Goal: Task Accomplishment & Management: Use online tool/utility

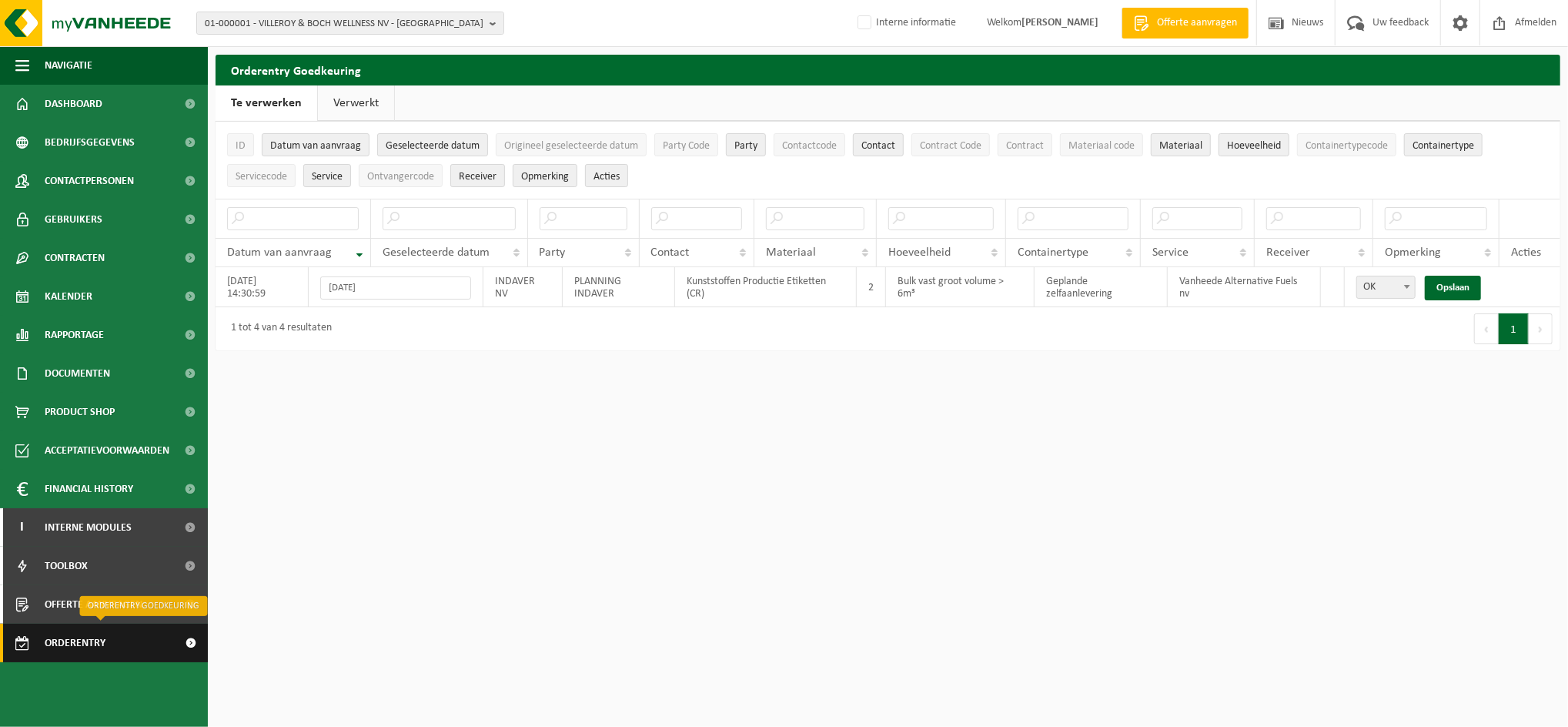
click at [69, 644] on span "Orderentry Goedkeuring" at bounding box center [109, 643] width 129 height 39
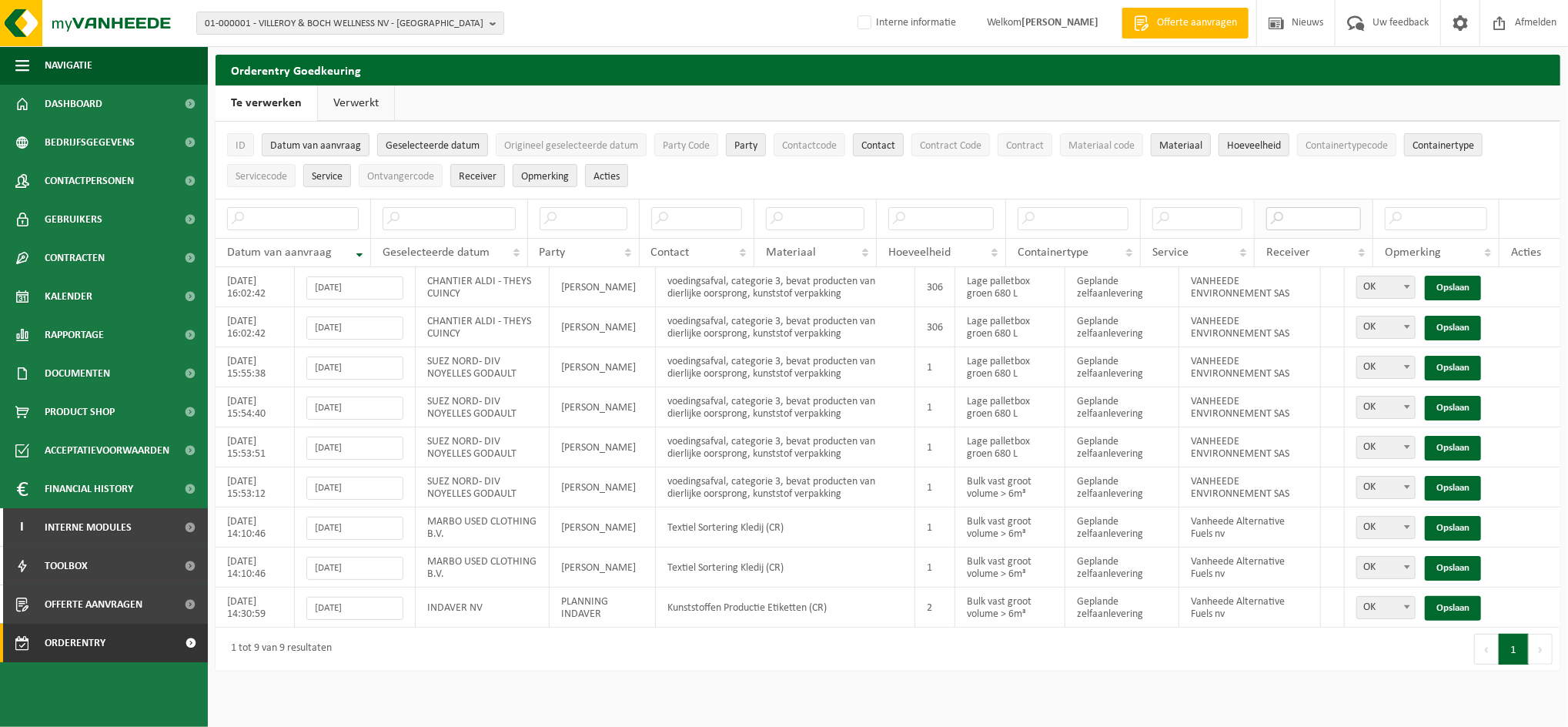
click at [1343, 214] on input "text" at bounding box center [1313, 219] width 95 height 23
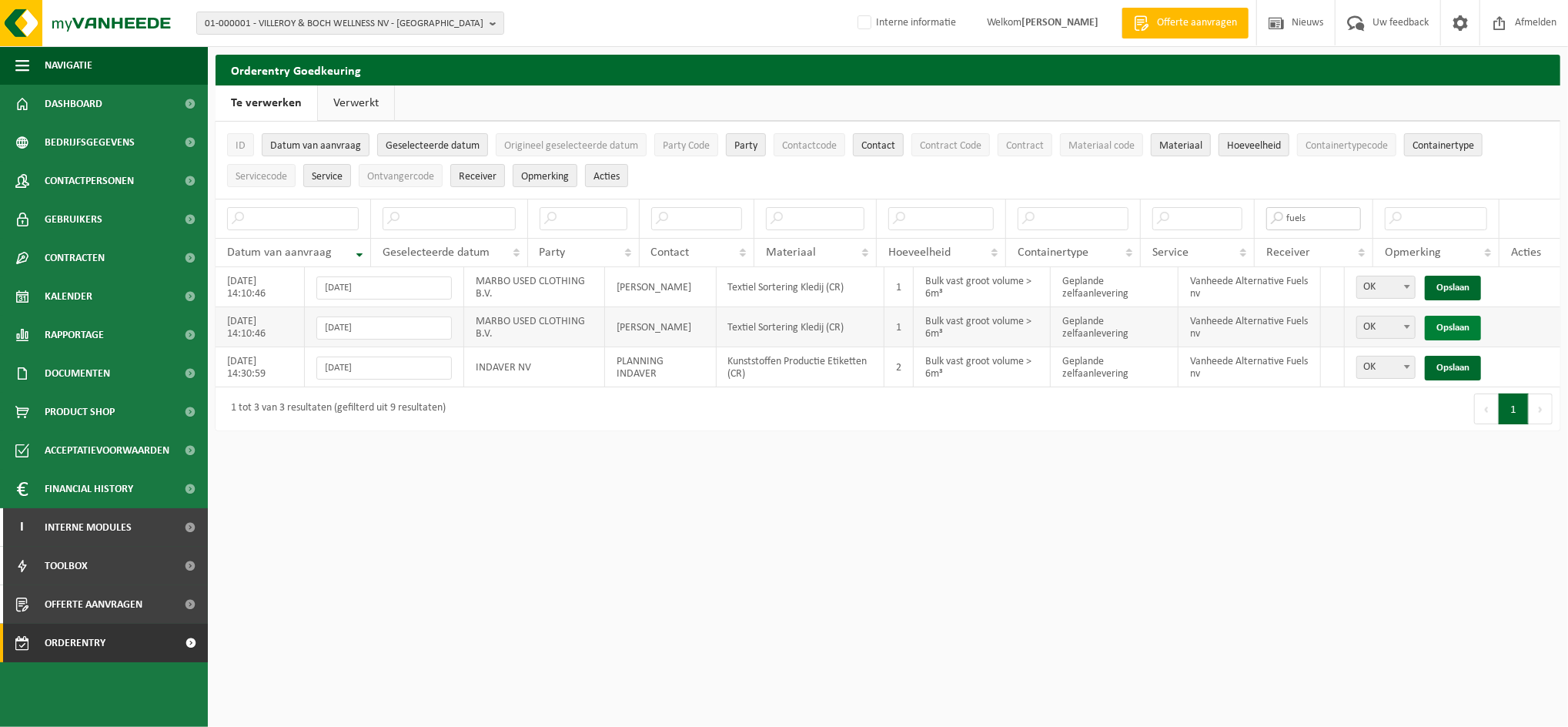
type input "fuels"
click at [1458, 327] on link "Opslaan" at bounding box center [1452, 327] width 56 height 24
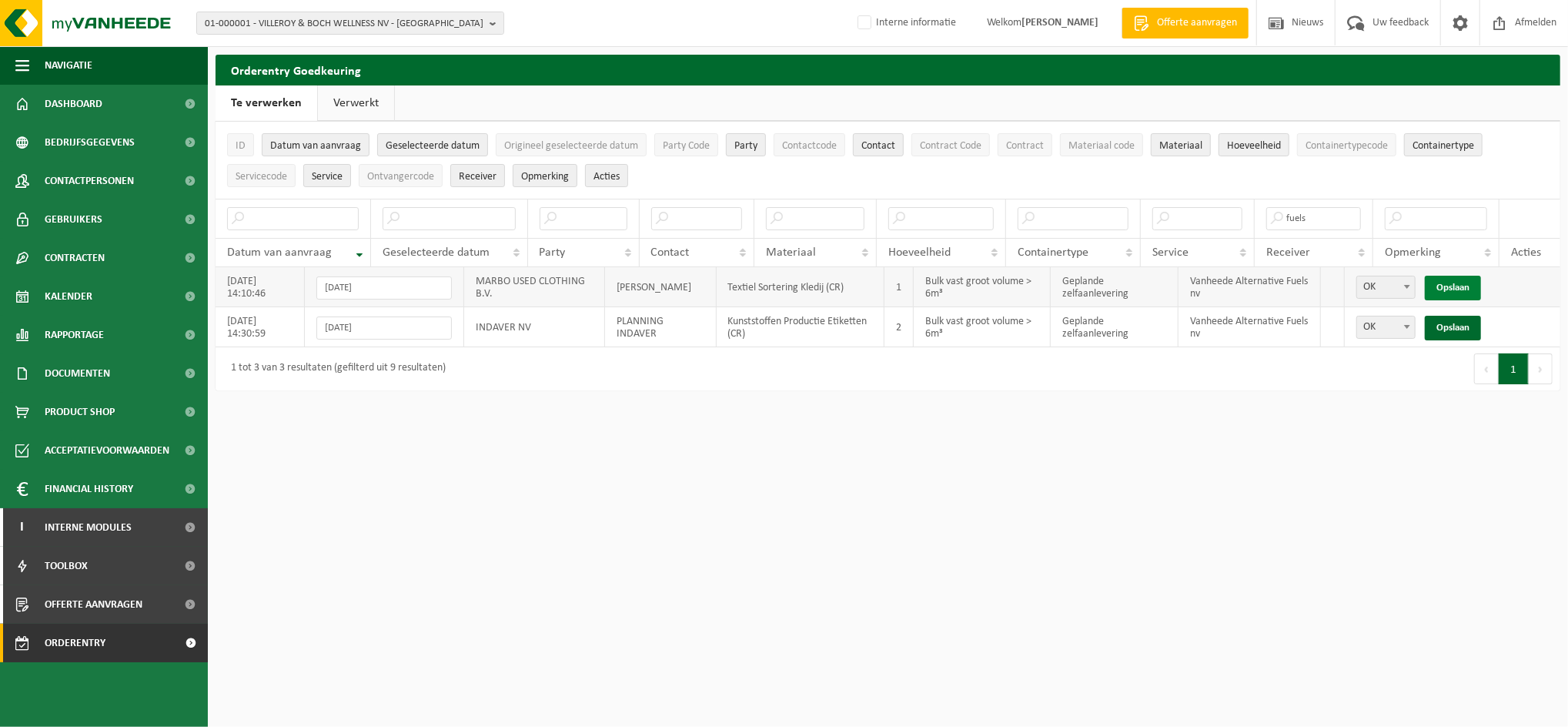
click at [1443, 280] on link "Opslaan" at bounding box center [1452, 287] width 56 height 24
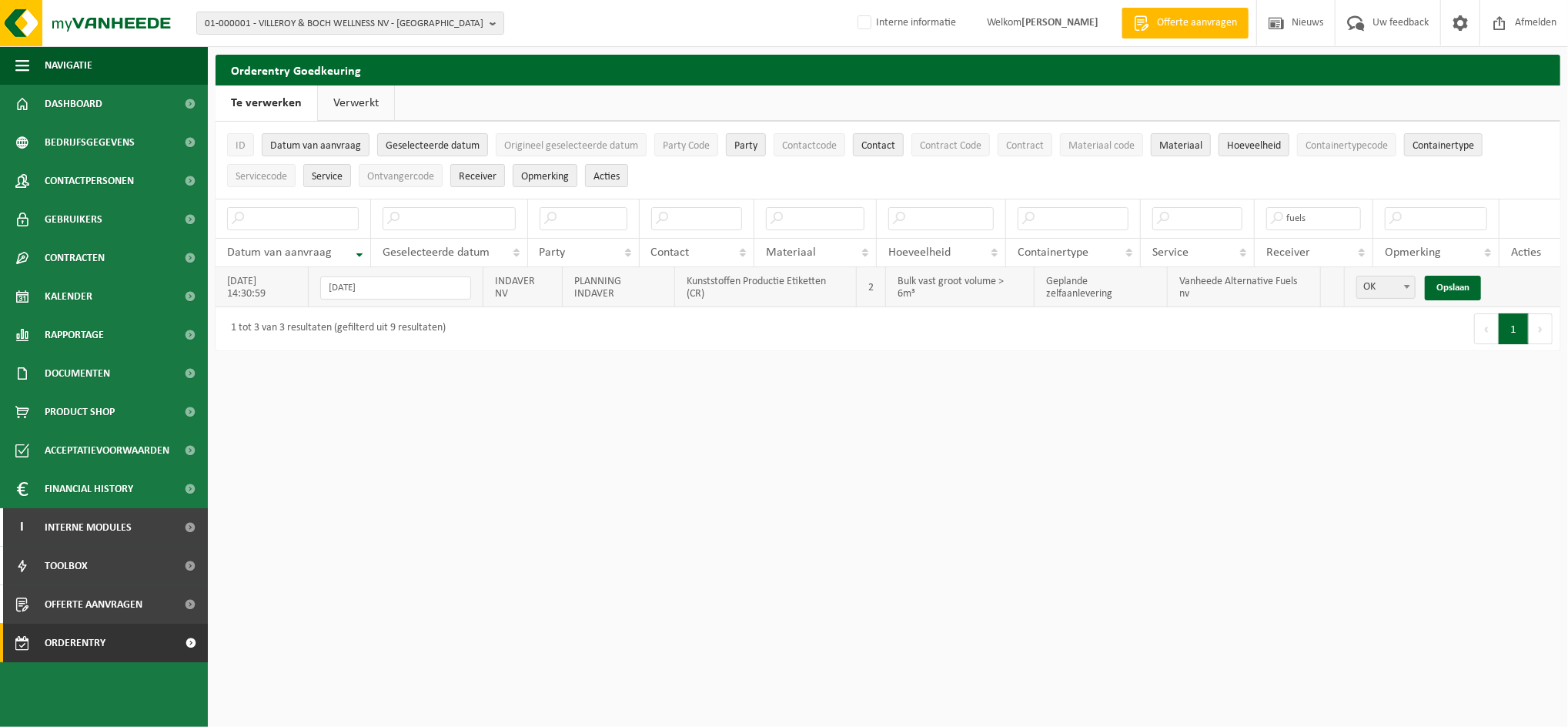
click at [1537, 281] on div "OK Niet OK OK Opslaan" at bounding box center [1452, 287] width 193 height 24
click at [1500, 281] on div "OK Niet OK OK Opslaan" at bounding box center [1452, 287] width 193 height 24
click at [1562, 283] on div "Orderentry Goedkeuring Even geduld. Door de grote hoeveelheid gegevens duurt he…" at bounding box center [887, 206] width 1360 height 303
click at [874, 285] on td "2" at bounding box center [871, 287] width 29 height 40
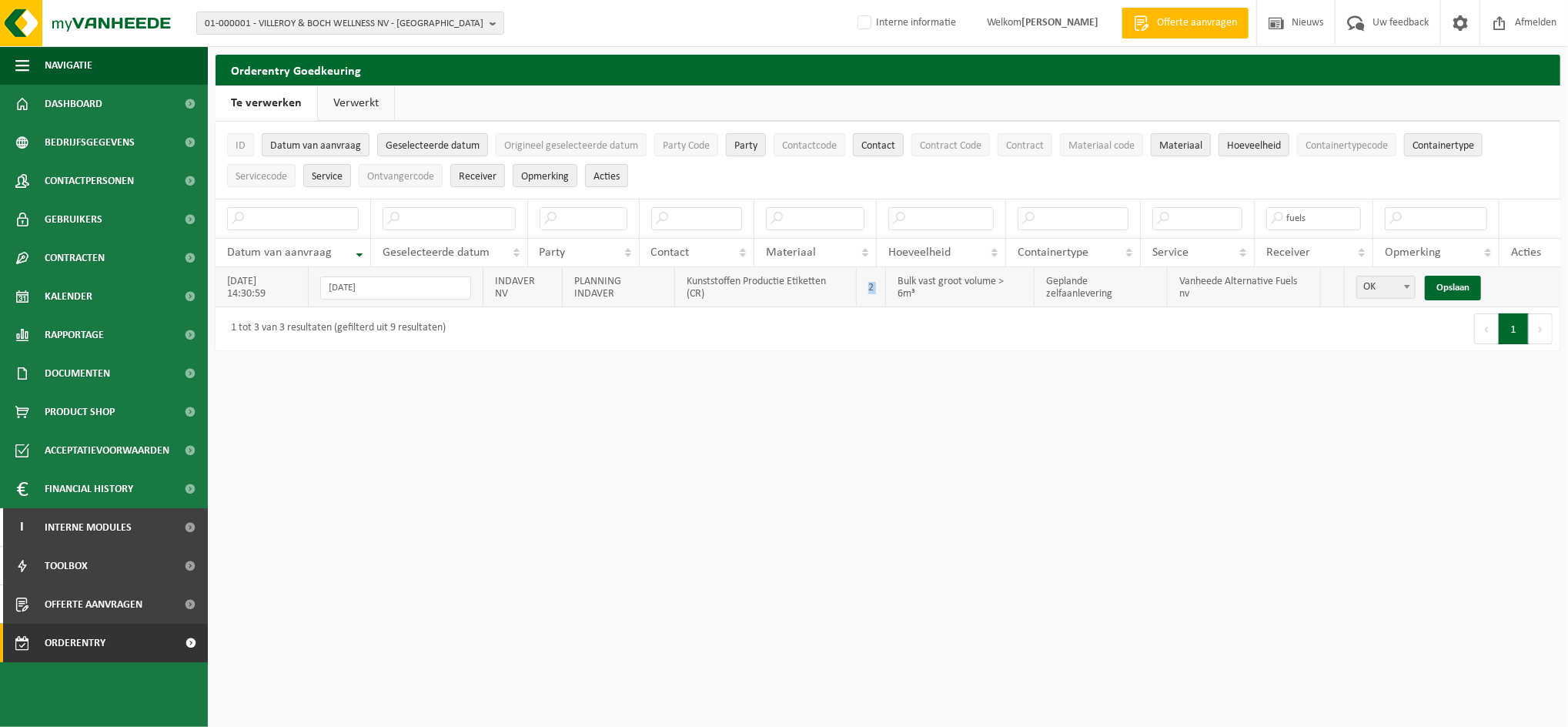
click at [874, 285] on td "2" at bounding box center [871, 287] width 29 height 40
click at [419, 281] on input "[DATE]" at bounding box center [395, 288] width 151 height 23
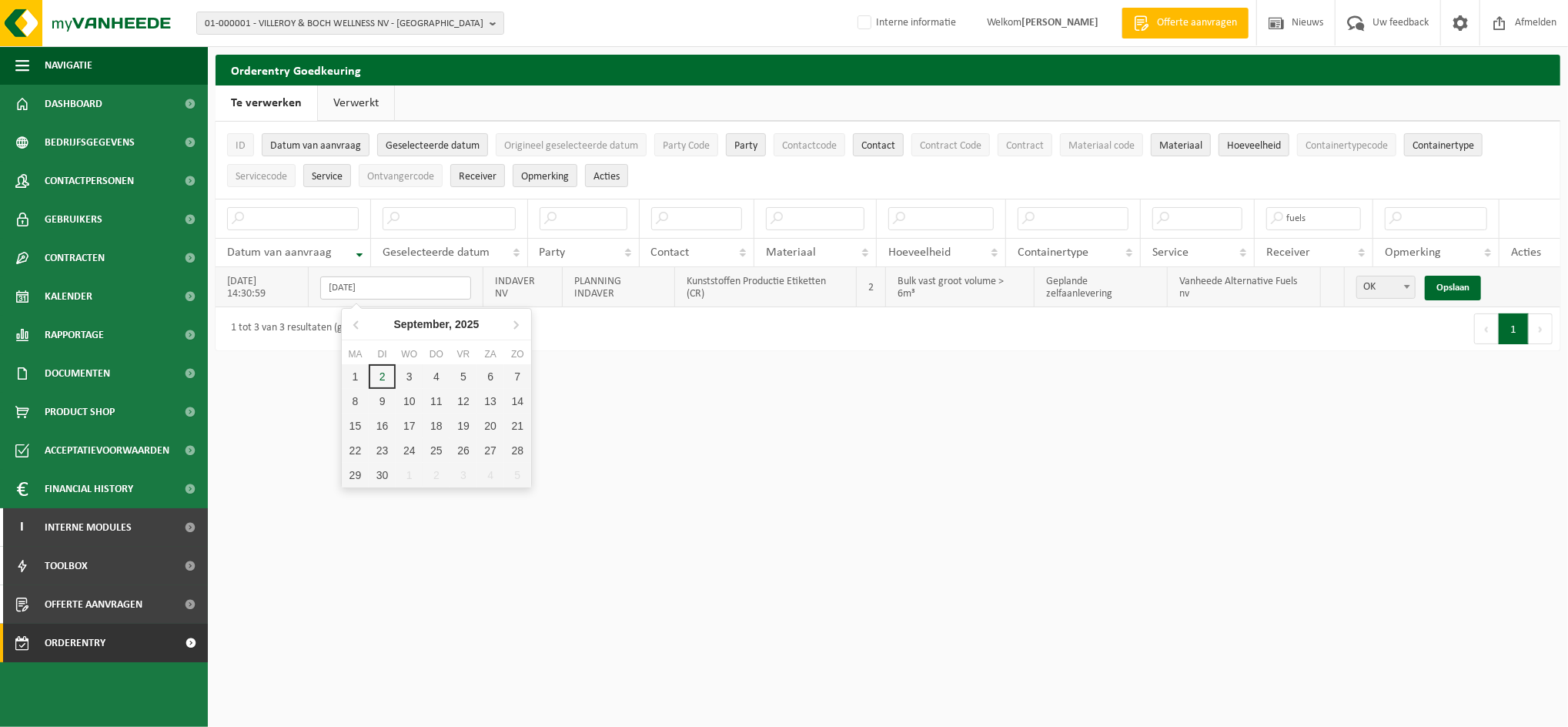
click at [419, 281] on input "[DATE]" at bounding box center [395, 288] width 151 height 23
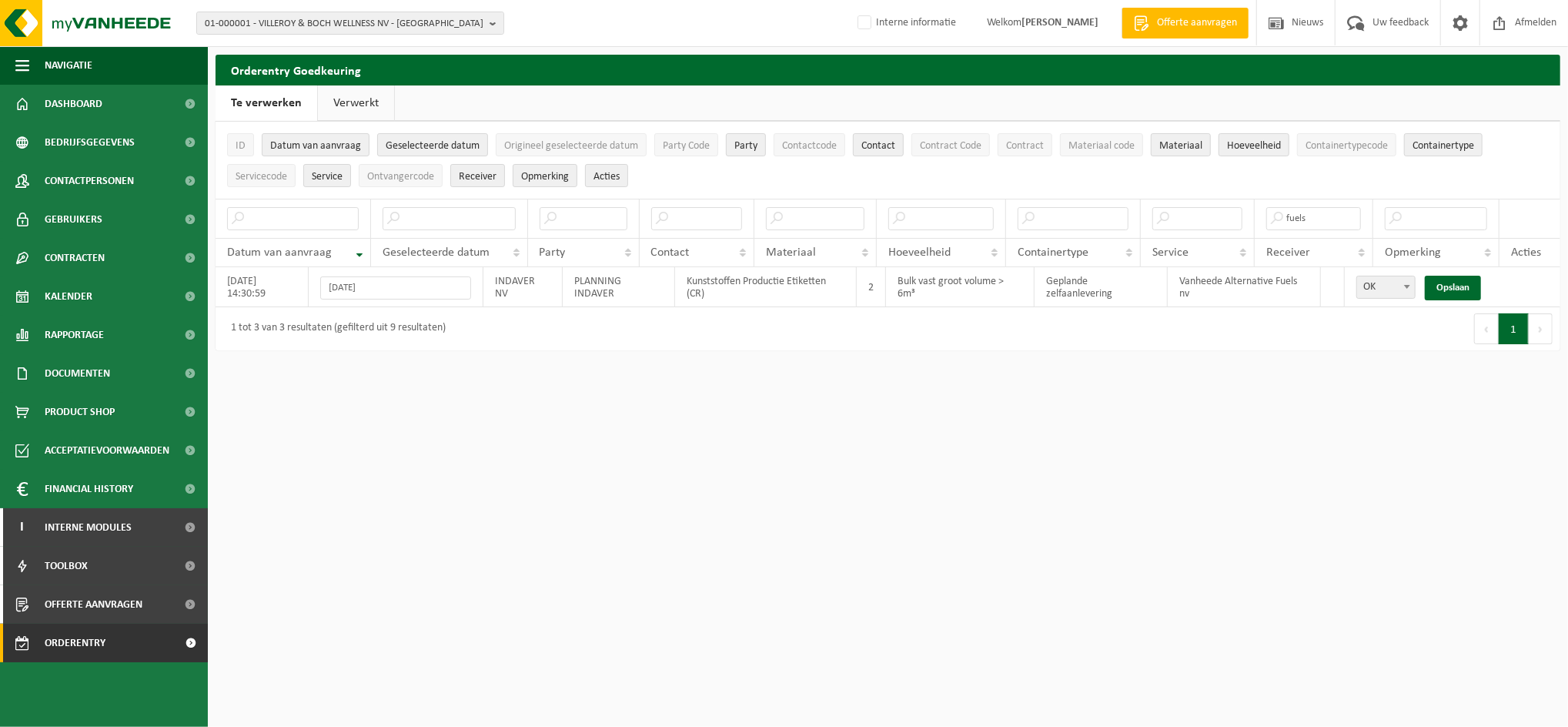
click at [1006, 435] on html "01-000001 - VILLEROY & BOCH WELLNESS NV - ROESELARE 01-000001 - VILLEROY & BOCH…" at bounding box center [784, 364] width 1568 height 727
click at [100, 647] on span "Orderentry Goedkeuring" at bounding box center [109, 643] width 129 height 39
